Goal: Information Seeking & Learning: Learn about a topic

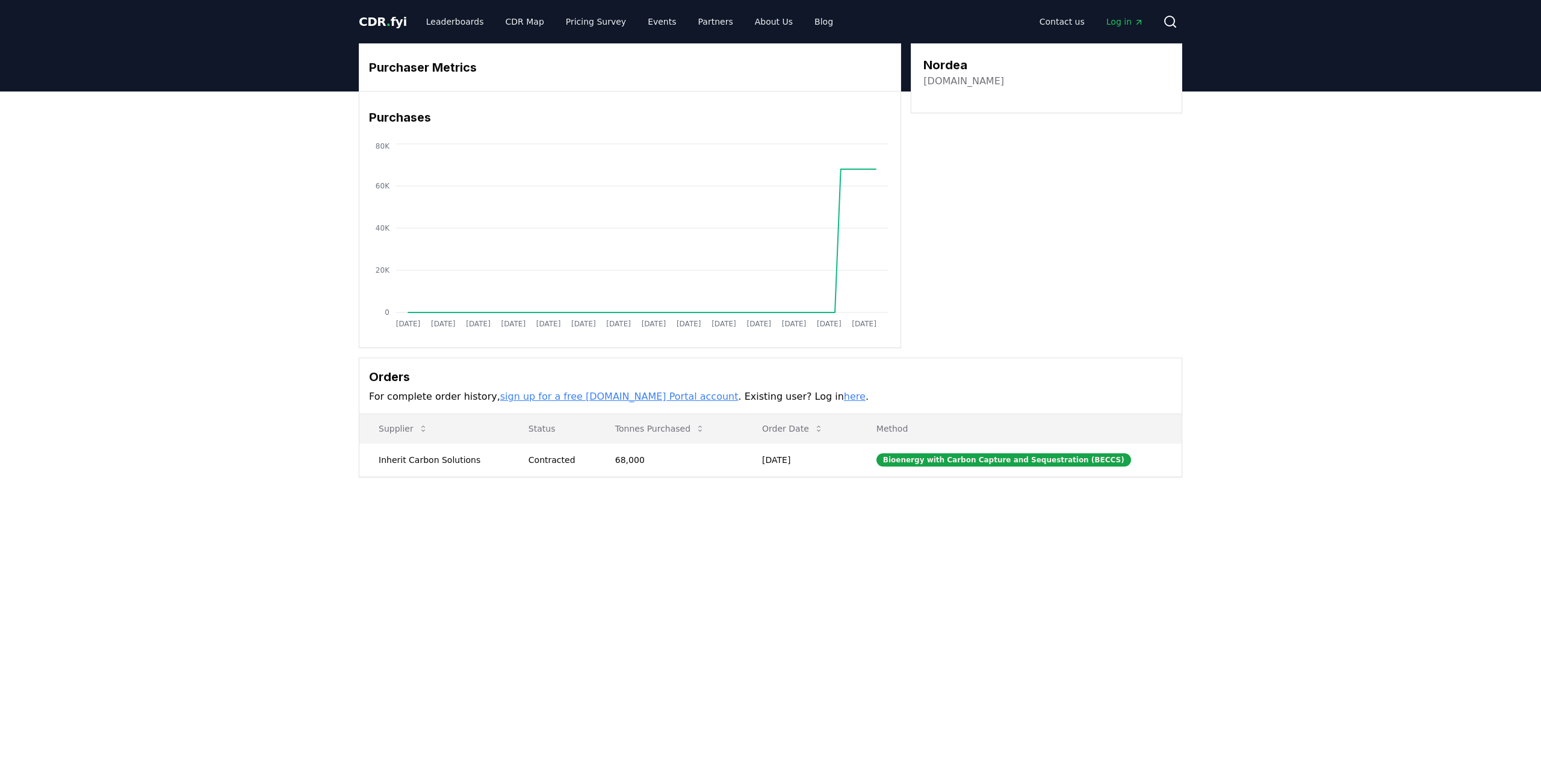
click at [947, 81] on link "[DOMAIN_NAME]" at bounding box center [964, 81] width 81 height 14
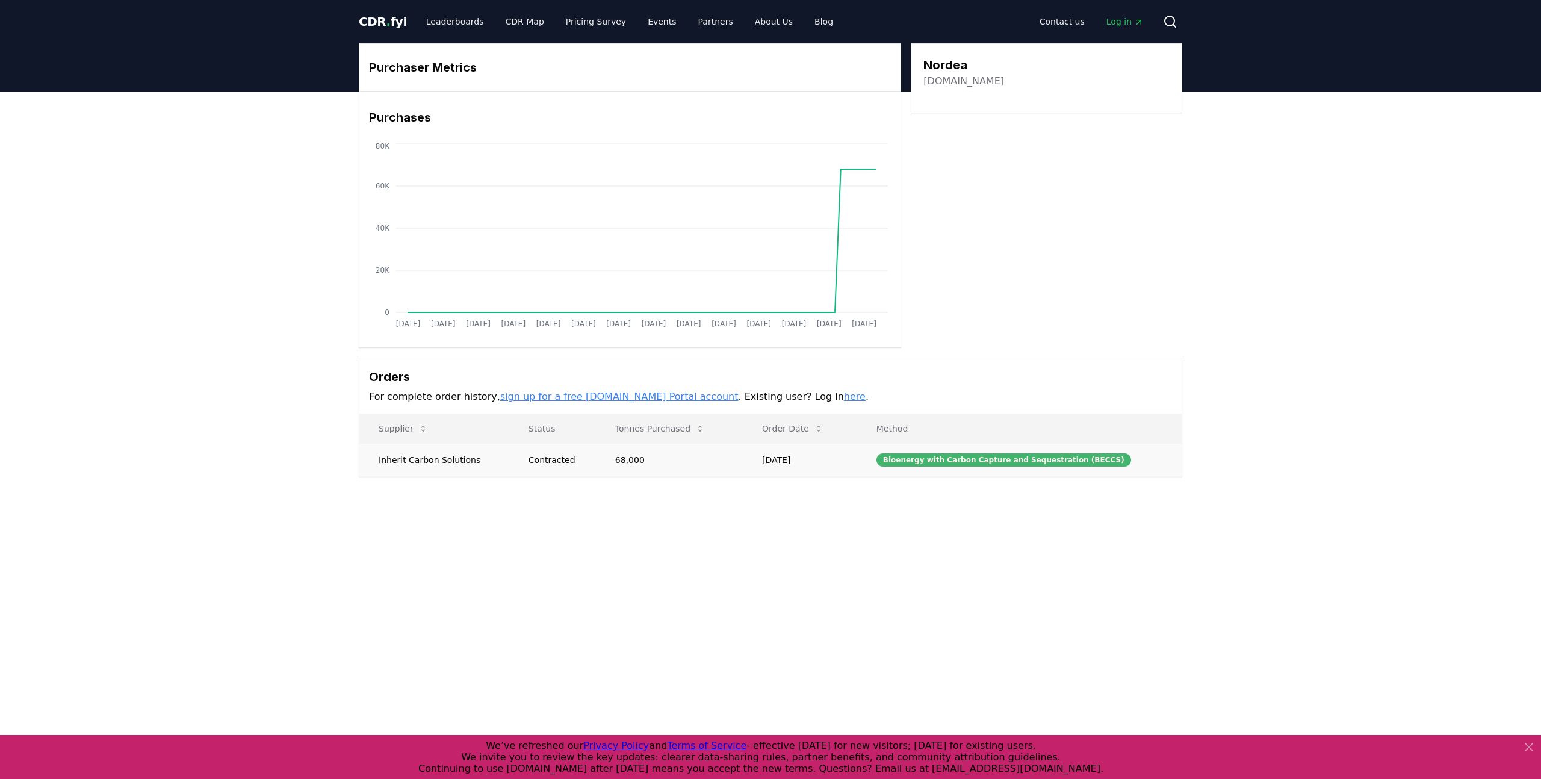
click at [949, 456] on div "Bioenergy with Carbon Capture and Sequestration (BECCS)" at bounding box center [1004, 459] width 255 height 13
click at [440, 463] on td "Inherit Carbon Solutions" at bounding box center [434, 459] width 150 height 33
copy td "Inherit Carbon Solutions"
